Goal: Task Accomplishment & Management: Manage account settings

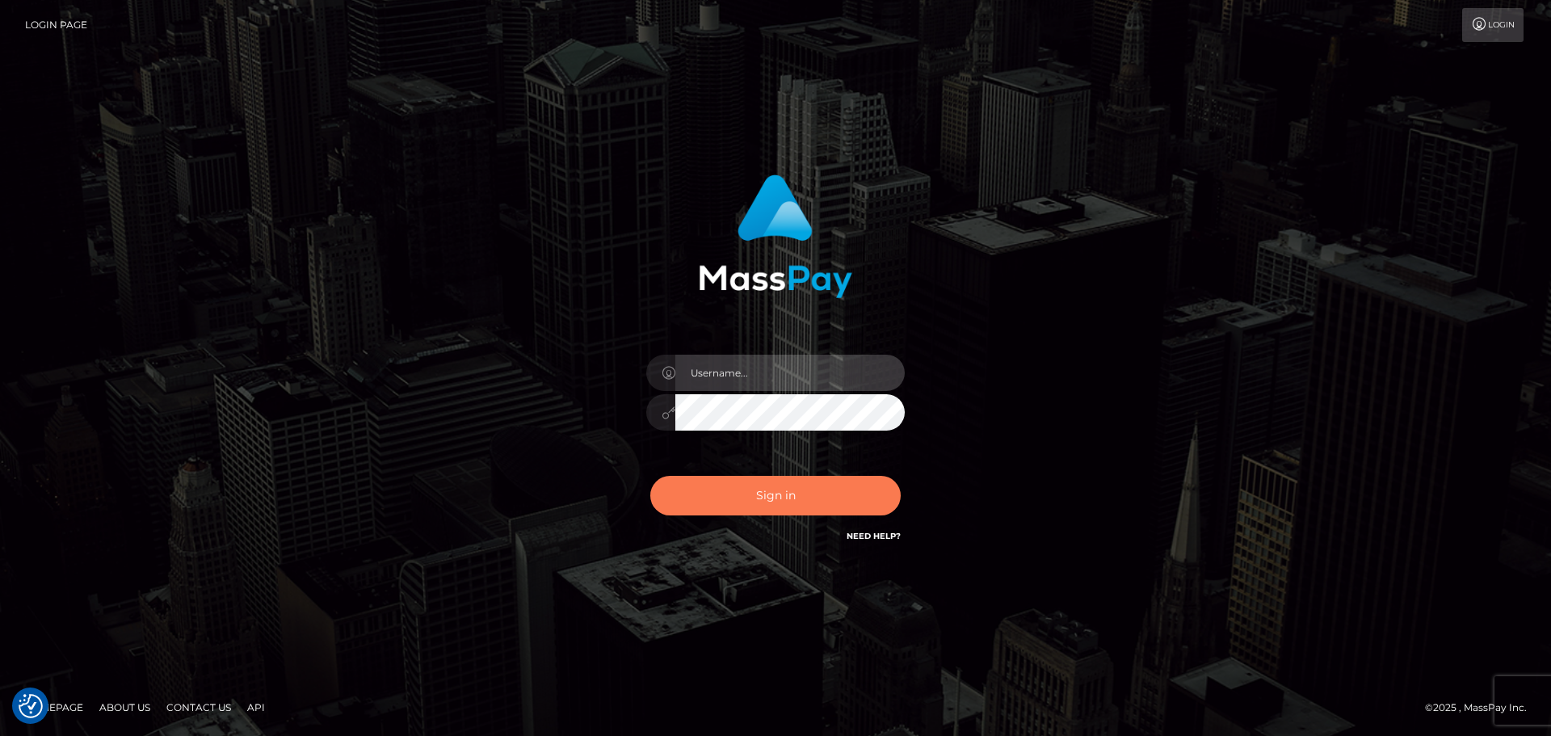
type input "hello.feetfinder"
drag, startPoint x: 794, startPoint y: 506, endPoint x: 817, endPoint y: 505, distance: 23.4
click at [793, 505] on button "Sign in" at bounding box center [775, 496] width 250 height 40
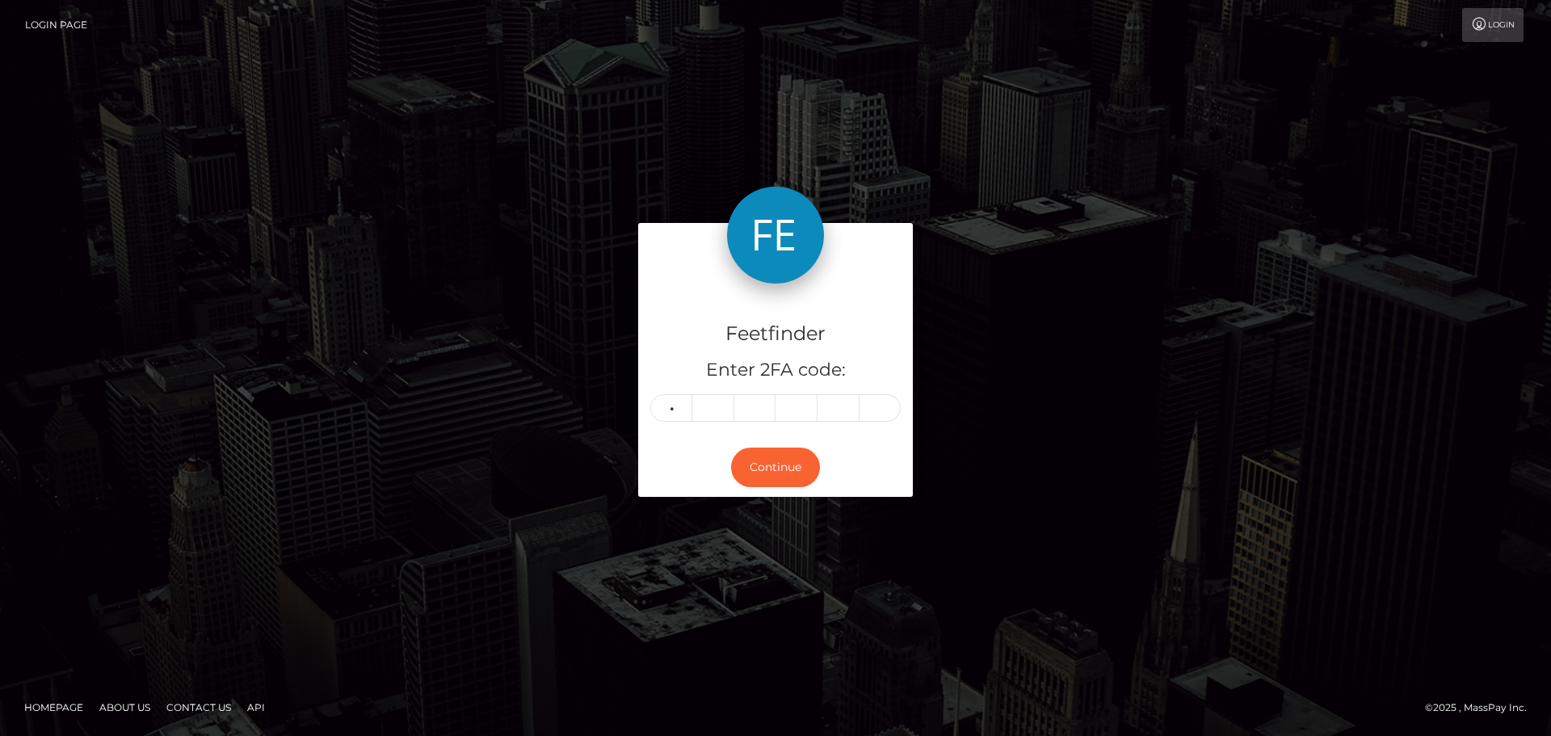
type input "2"
type input "1"
type input "9"
type input "5"
type input "7"
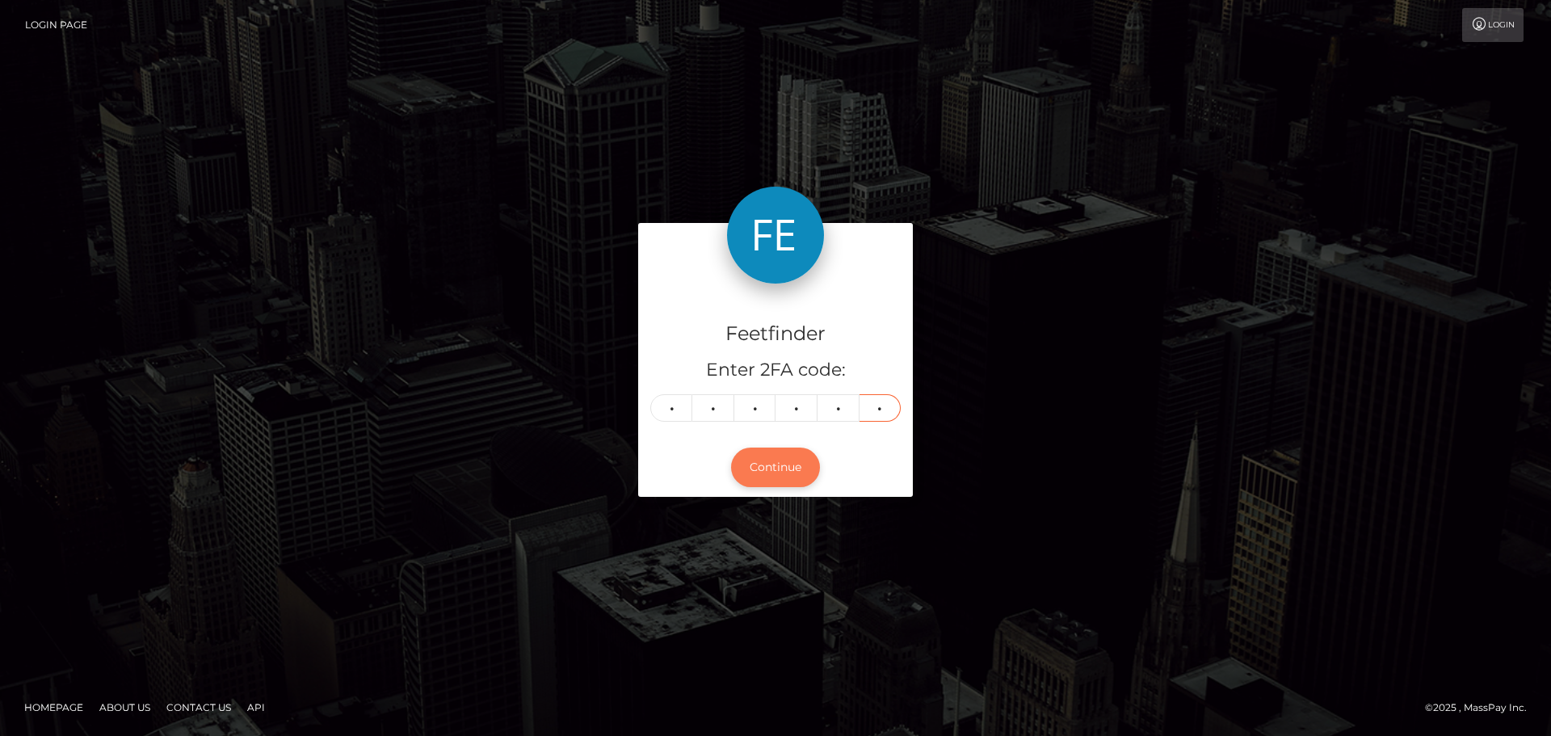
type input "7"
click at [784, 478] on button "Continue" at bounding box center [775, 468] width 89 height 40
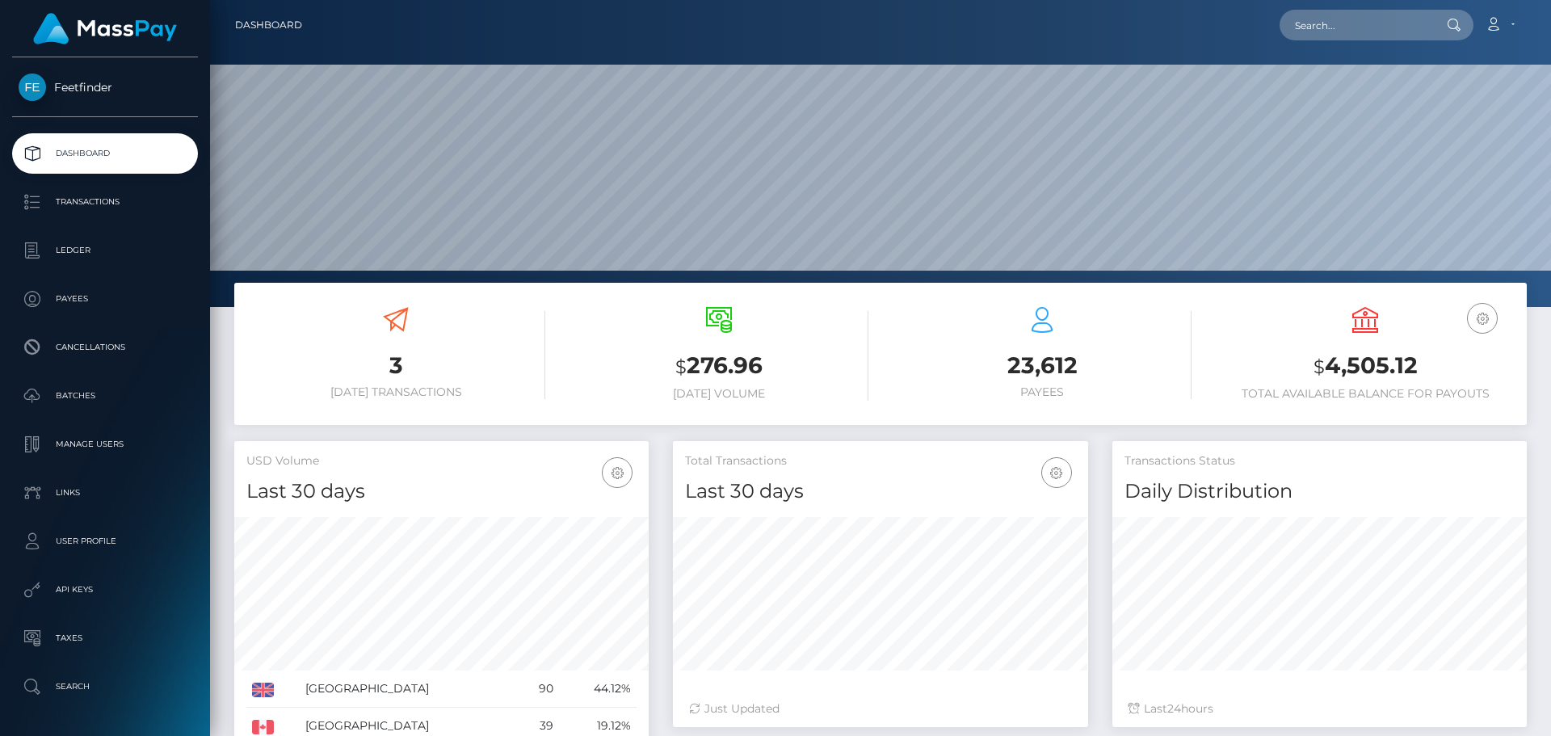
scroll to position [287, 415]
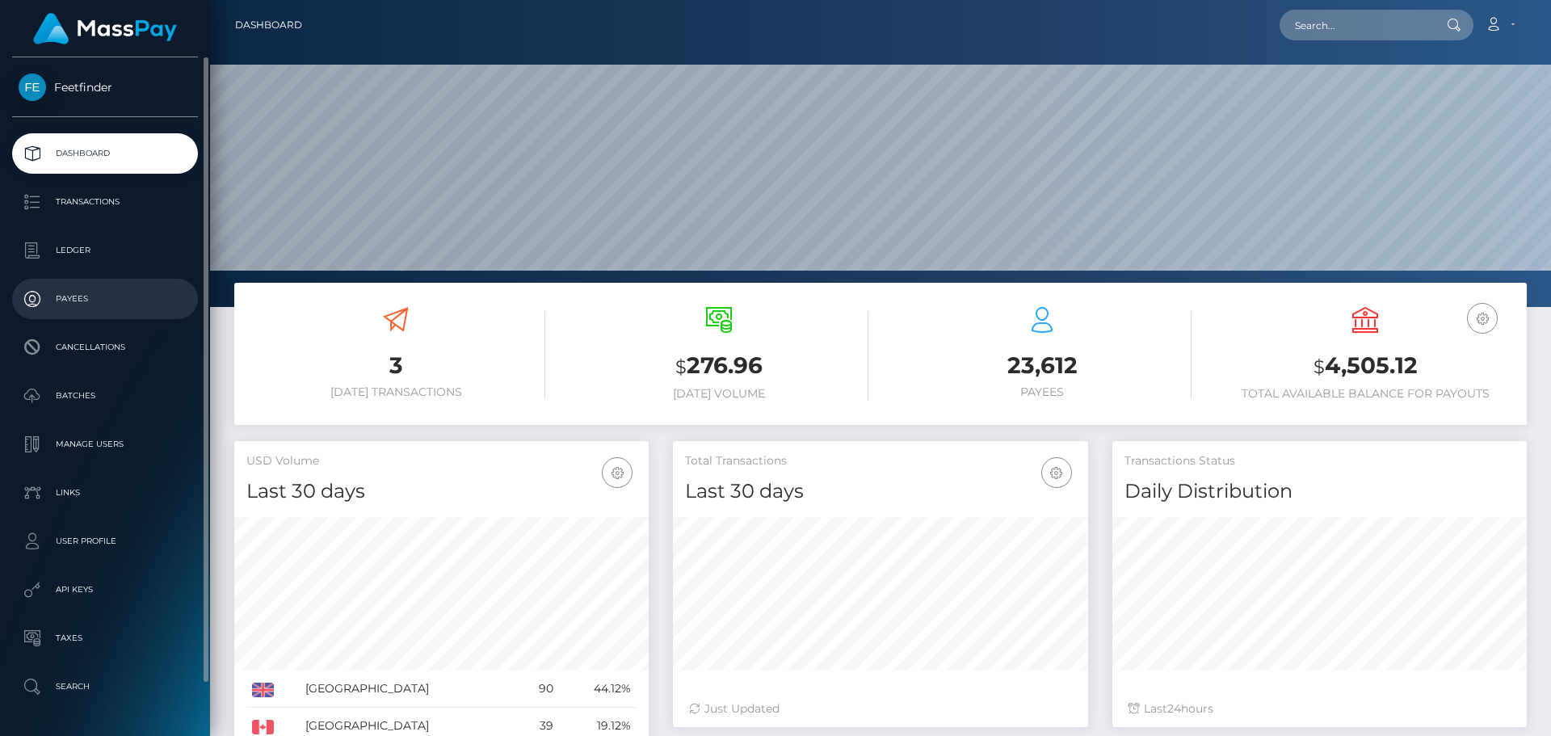
click at [82, 291] on p "Payees" at bounding box center [105, 299] width 173 height 24
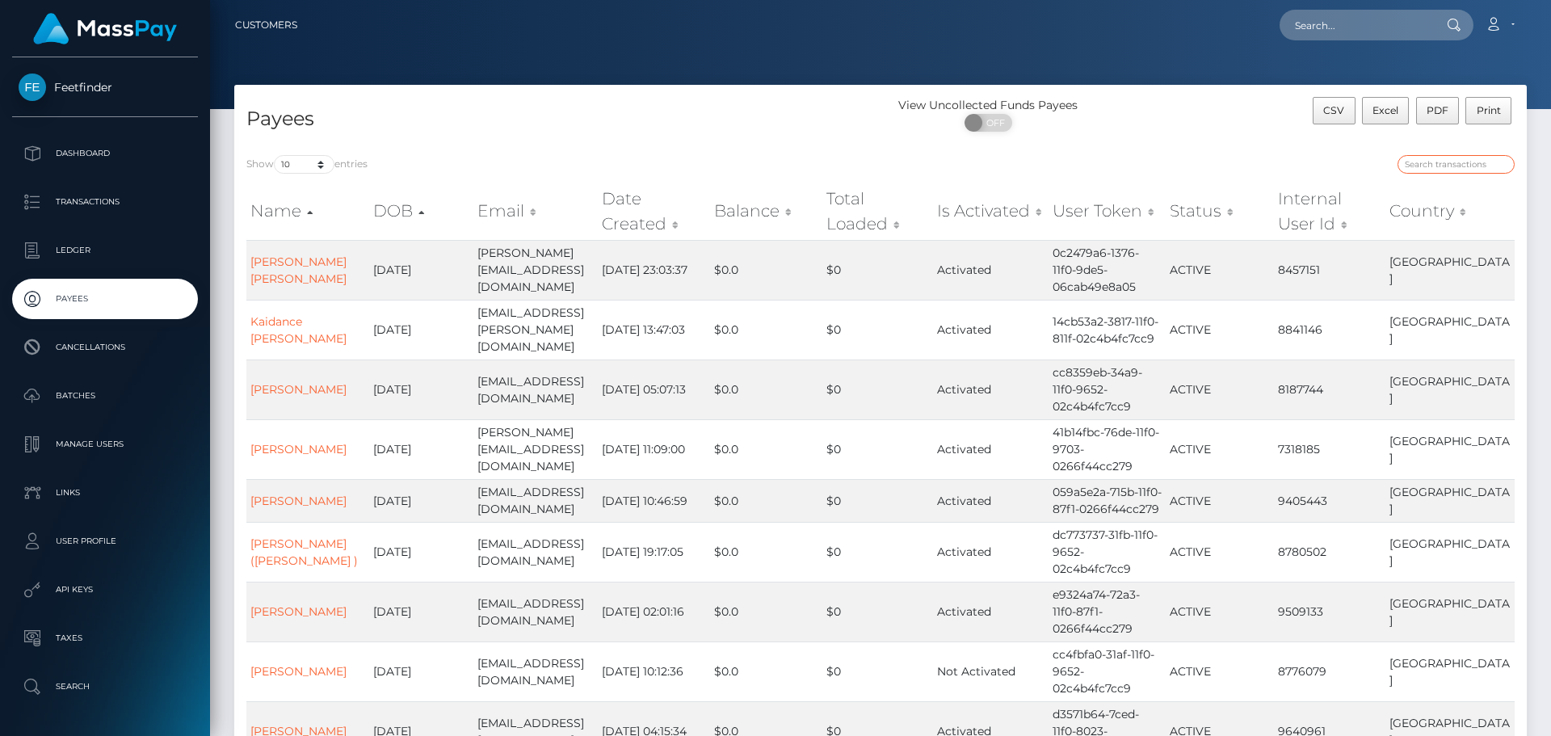
click at [1450, 166] on input "search" at bounding box center [1456, 164] width 117 height 19
paste input "16a6eccd-7b33-11f0-8023-0266f44cc279"
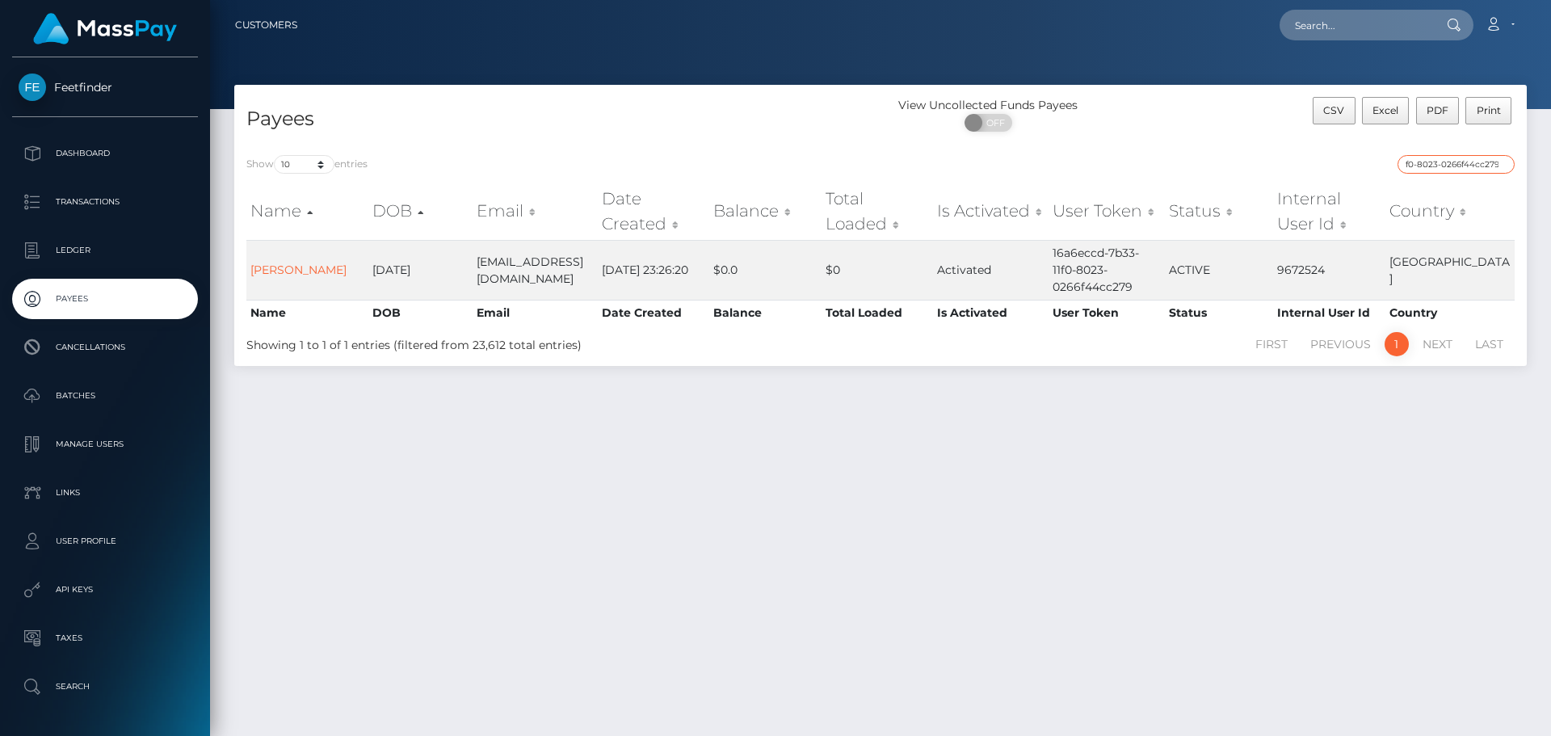
type input "16a6eccd-7b33-11f0-8023-0266f44cc279"
drag, startPoint x: 1494, startPoint y: 164, endPoint x: 1503, endPoint y: 167, distance: 9.5
click at [1501, 167] on input "16a6eccd-7b33-11f0-8023-0266f44cc279" at bounding box center [1456, 164] width 117 height 19
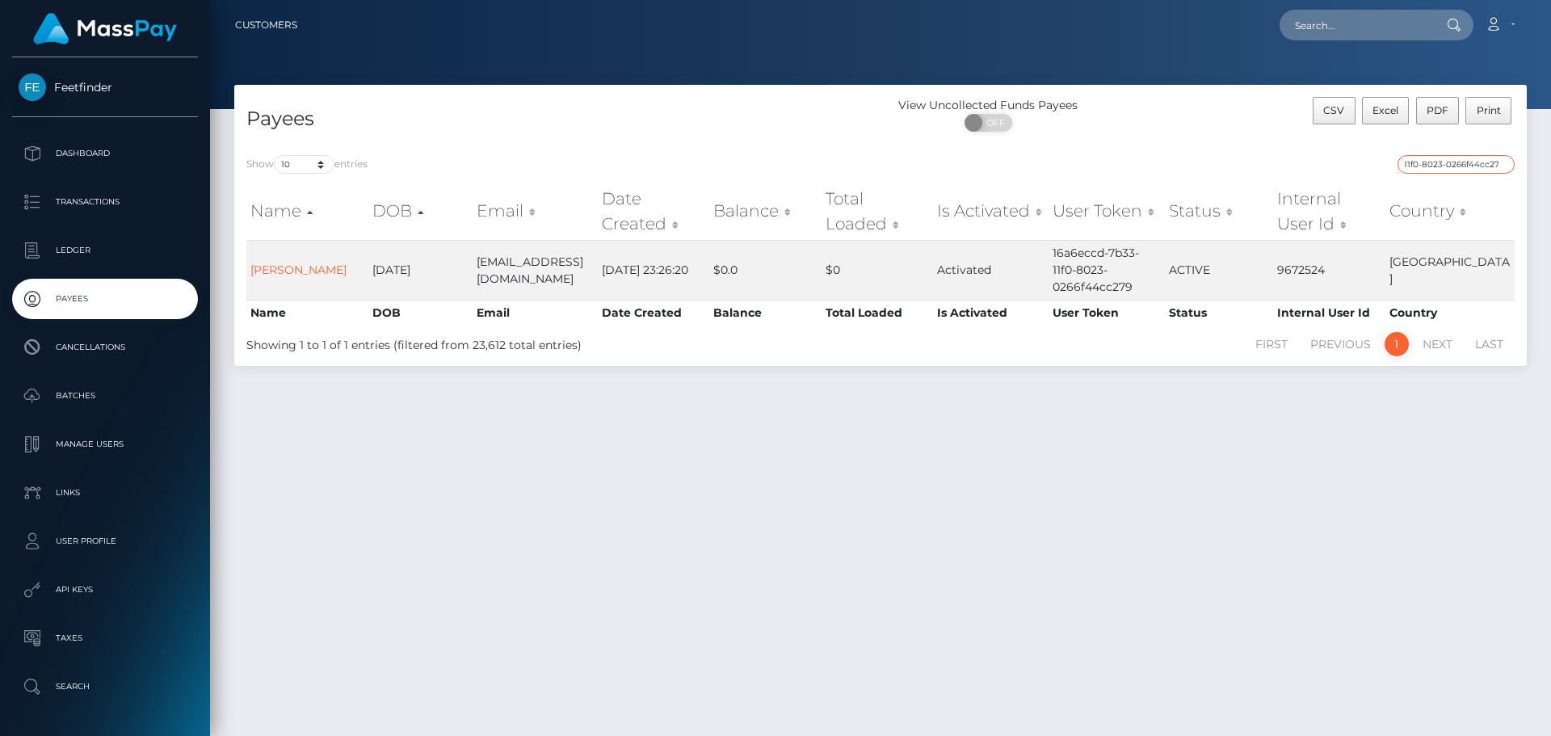
drag, startPoint x: 1506, startPoint y: 162, endPoint x: 1493, endPoint y: 165, distance: 13.3
click at [1505, 162] on input "16a6eccd-7b33-11f0-8023-0266f44cc279" at bounding box center [1456, 164] width 117 height 19
click at [1503, 162] on input "16a6eccd-7b33-11f0-8023-0266f44cc279" at bounding box center [1456, 164] width 117 height 19
paste input "1fe6f4ea-74b6-11f0-9703-0266f44cc279"
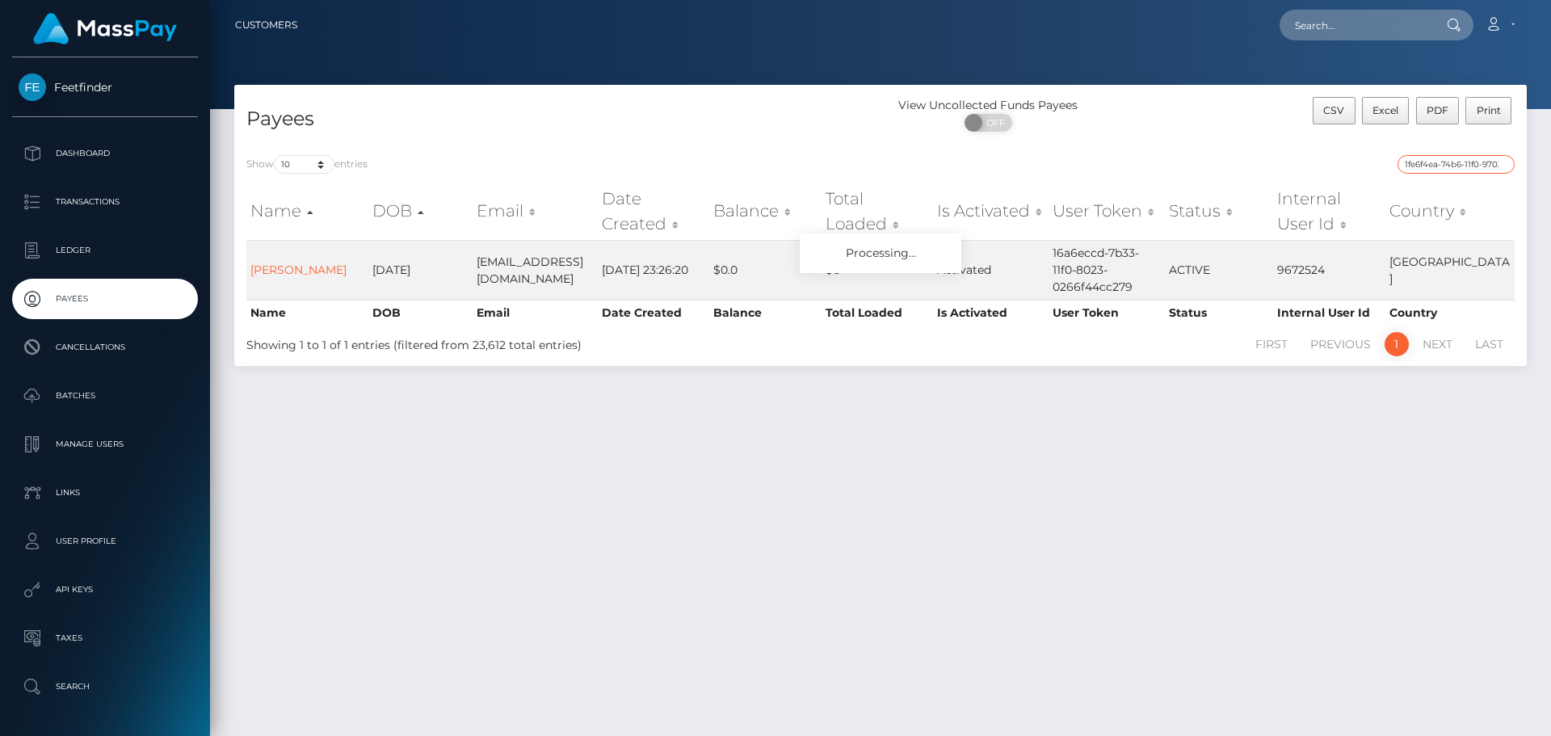
scroll to position [0, 66]
type input "1fe6f4ea-74b6-11f0-9703-0266f44cc279"
click at [1503, 164] on input "1fe6f4ea-74b6-11f0-9703-0266f44cc279" at bounding box center [1456, 164] width 117 height 19
click at [1495, 164] on input "search" at bounding box center [1456, 164] width 117 height 19
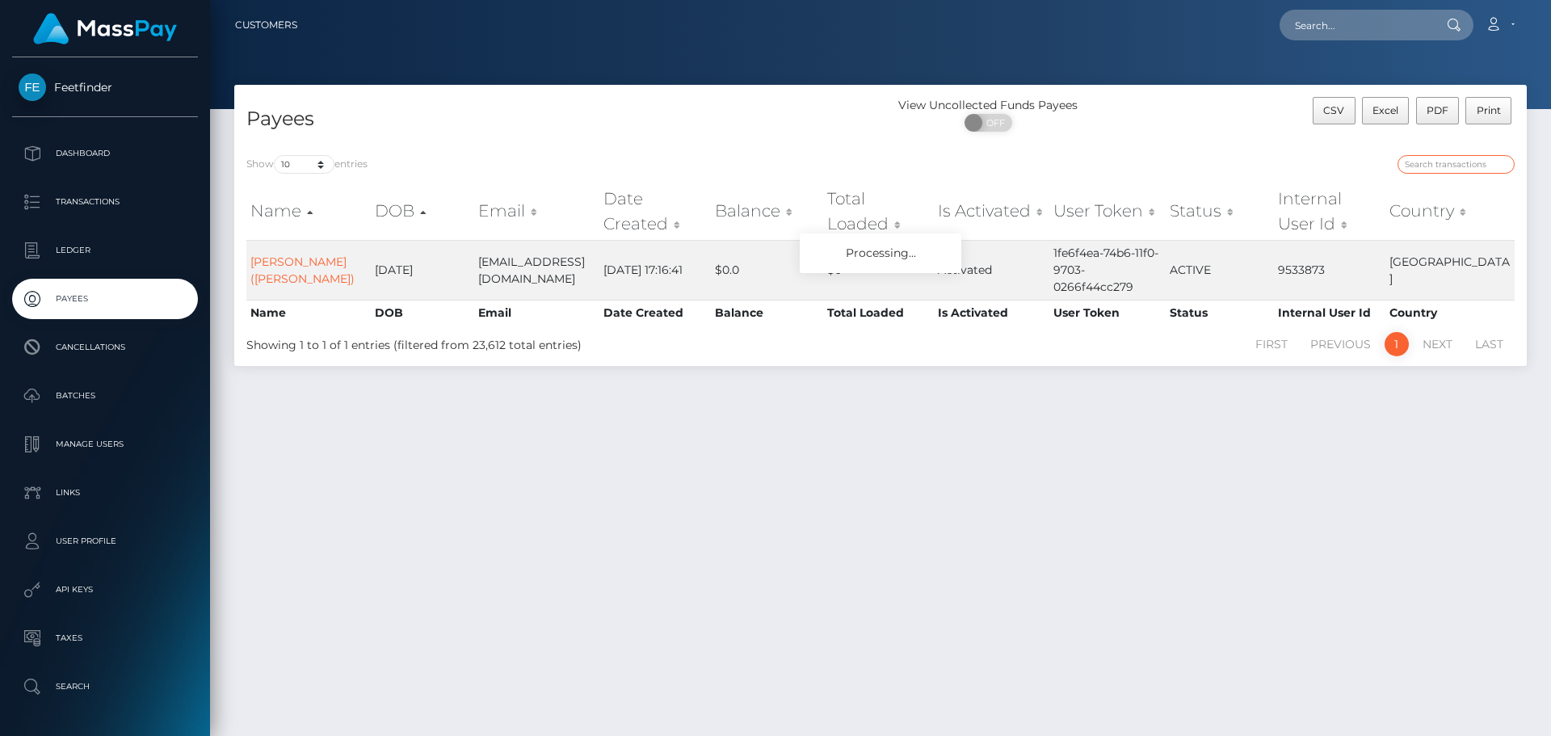
paste input "be611a19-78af-11f0-9703-0266f44cc279"
type input "be611a19-78af-11f0-9703-0266f44cc279"
click at [1504, 164] on input "be611a19-78af-11f0-9703-0266f44cc279" at bounding box center [1456, 164] width 117 height 19
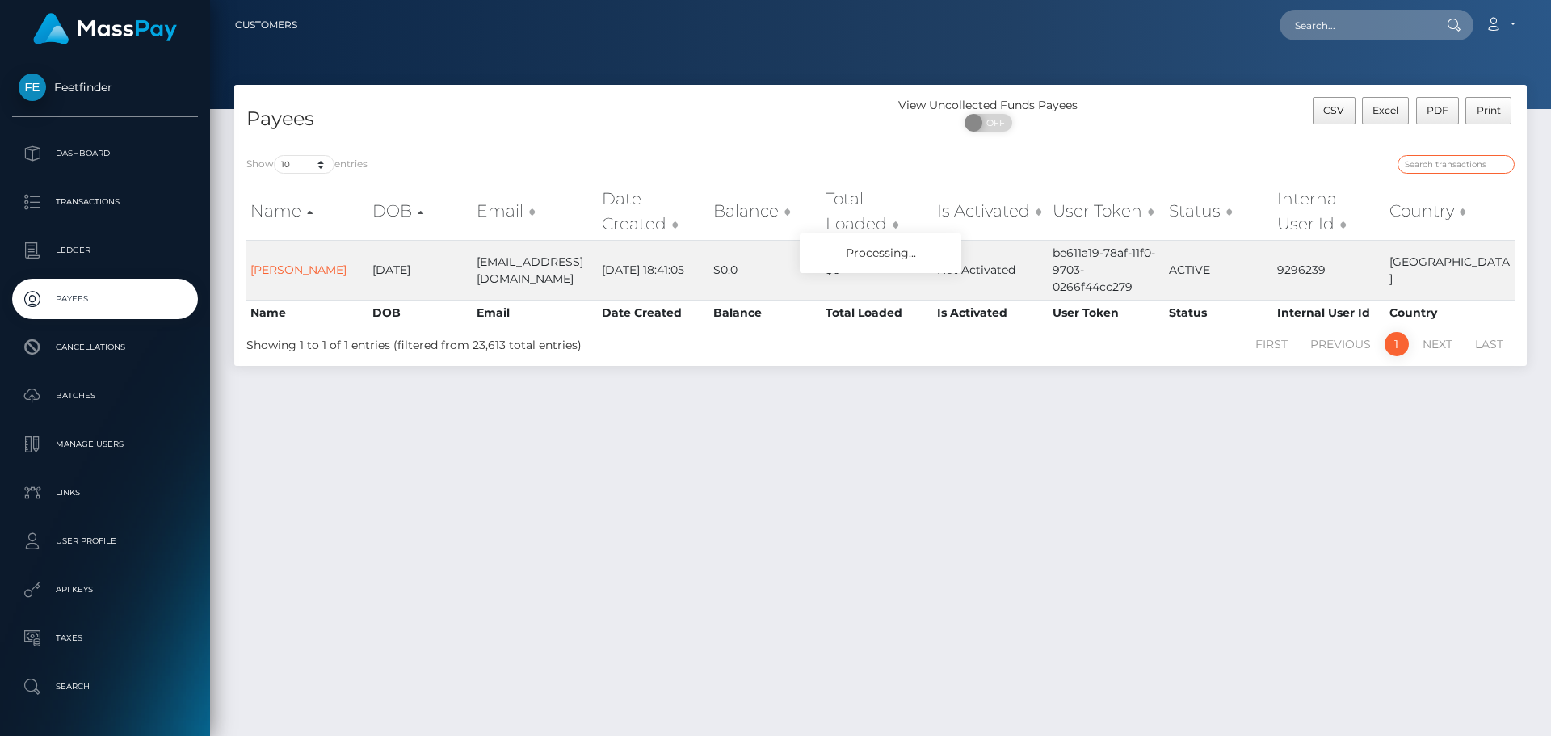
click at [1471, 164] on input "search" at bounding box center [1456, 164] width 117 height 19
paste input "f310c6bd-575d-11f0-b1fb-02a8c2768cb9"
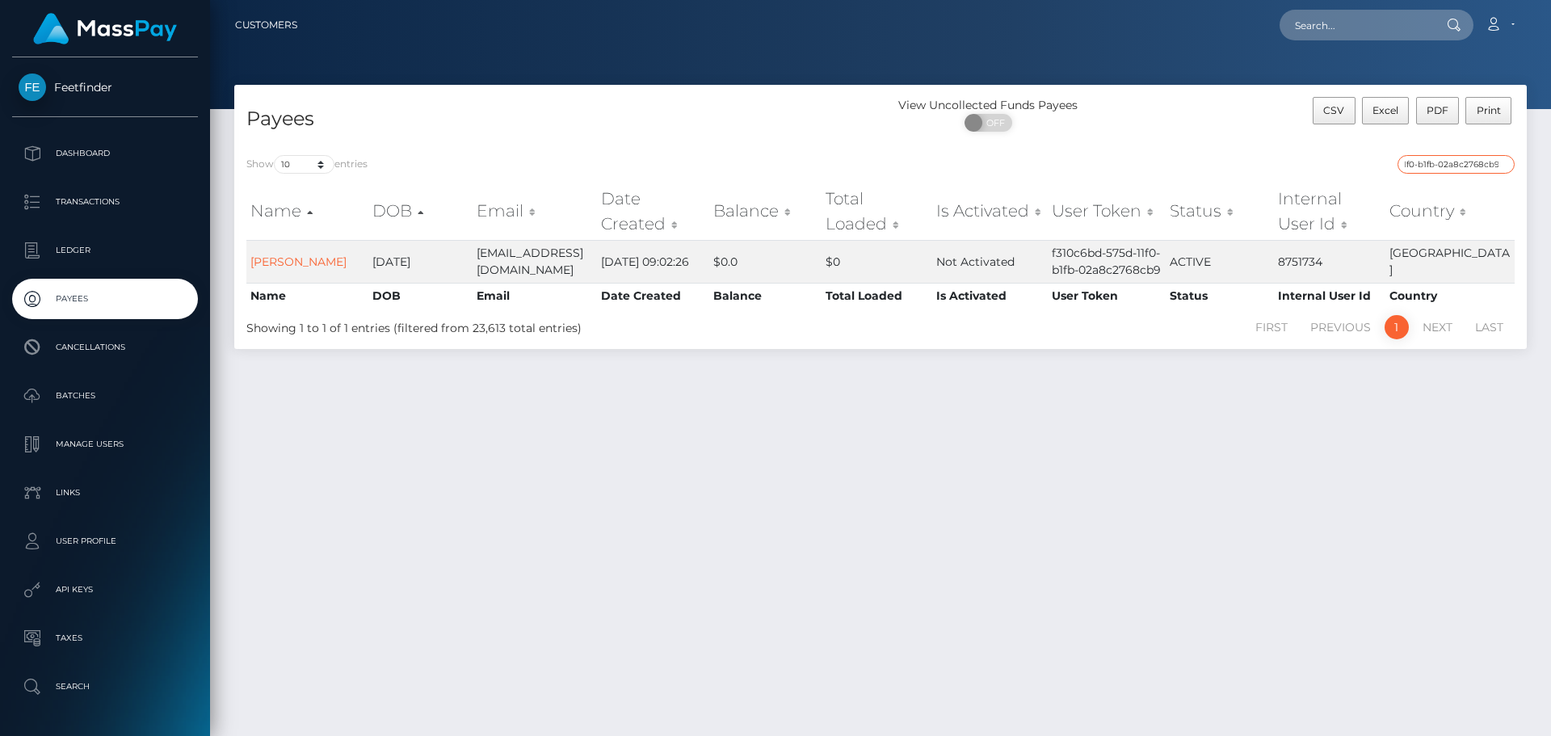
type input "f310c6bd-575d-11f0-b1fb-02a8c2768cb9"
click at [1501, 161] on input "f310c6bd-575d-11f0-b1fb-02a8c2768cb9" at bounding box center [1456, 164] width 117 height 19
click at [1490, 160] on input "search" at bounding box center [1456, 164] width 117 height 19
paste input "f2b98478-7bb1-11f0-8023-0266f44cc279"
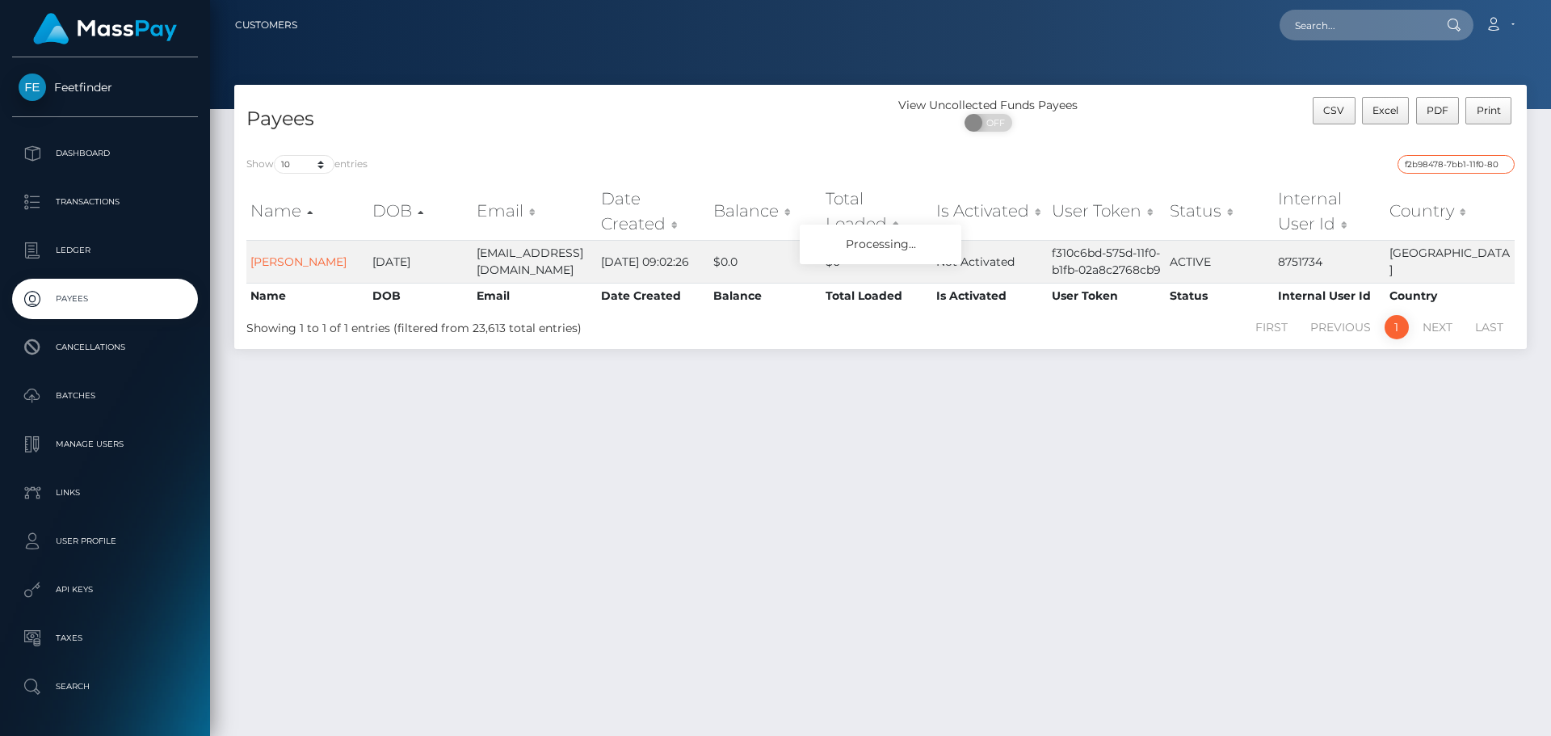
scroll to position [0, 70]
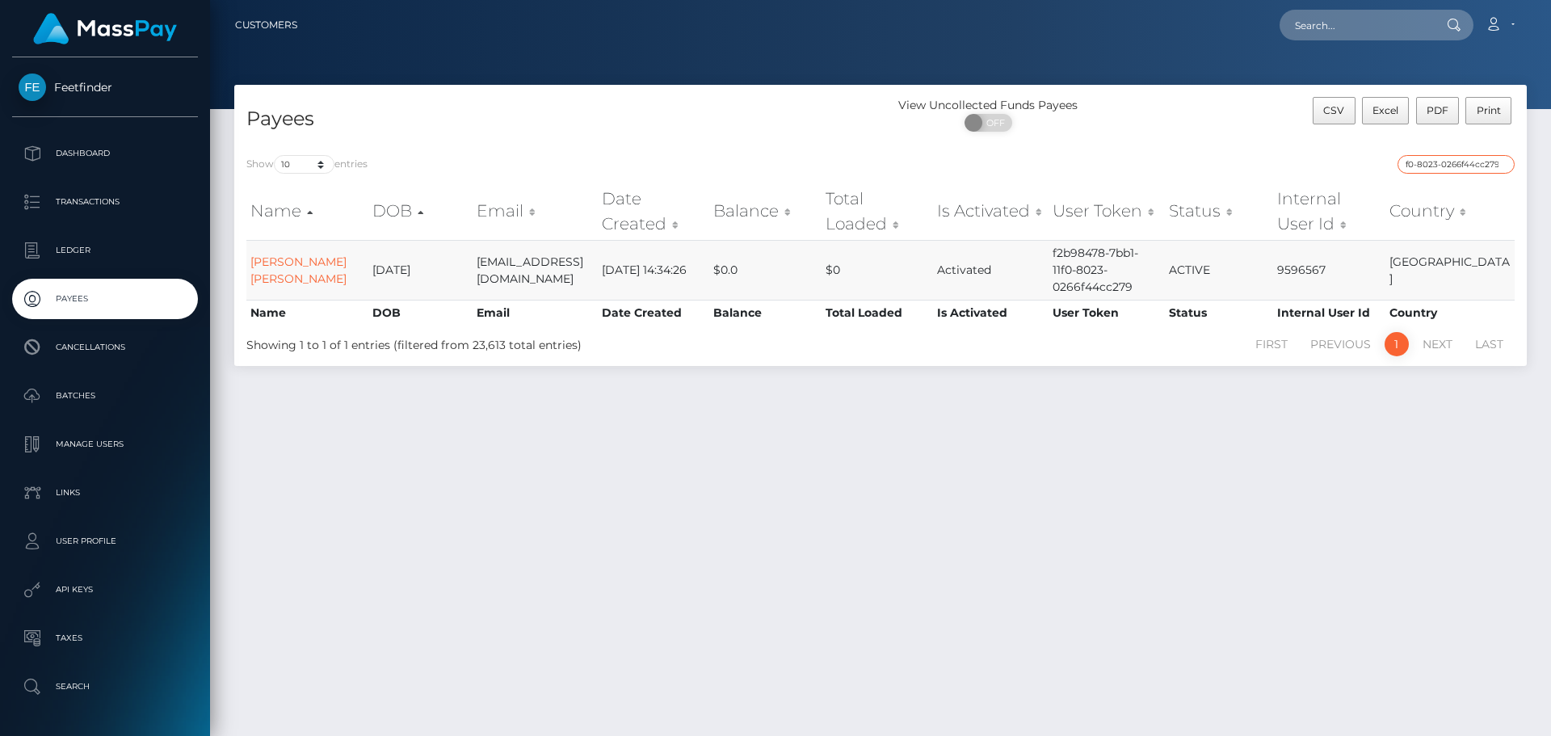
type input "f2b98478-7bb1-11f0-8023-0266f44cc279"
